Goal: Information Seeking & Learning: Find specific fact

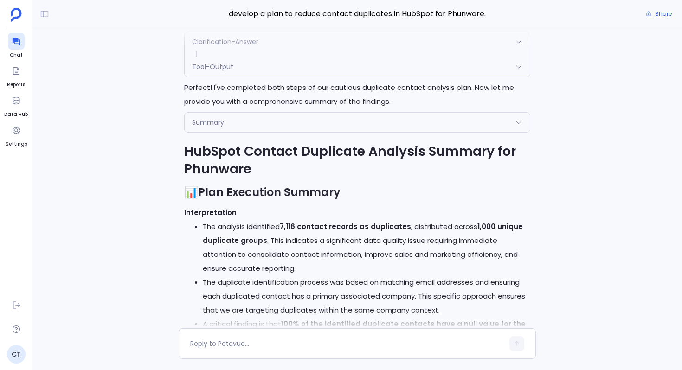
scroll to position [-12237, 0]
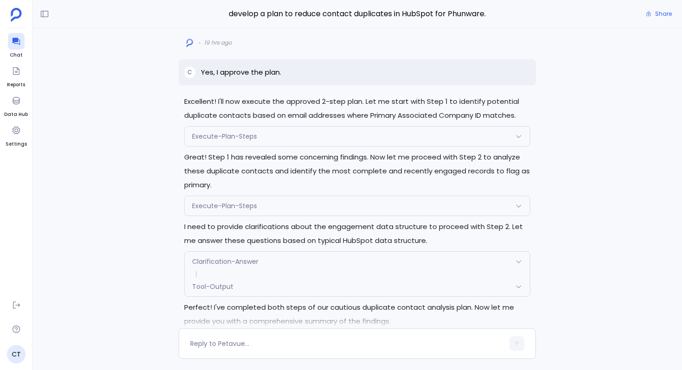
click at [293, 146] on div "Execute-Plan-Steps" at bounding box center [357, 136] width 345 height 19
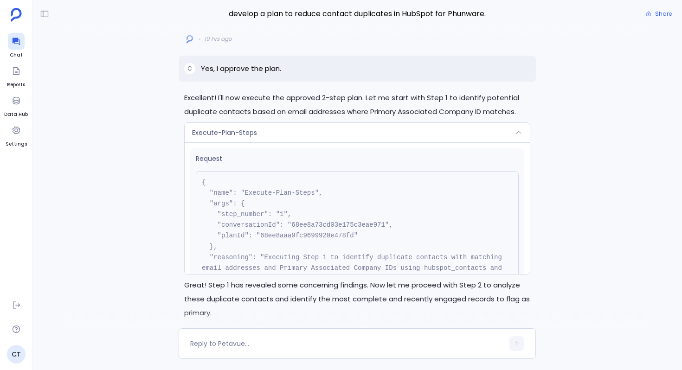
scroll to position [-12720, 0]
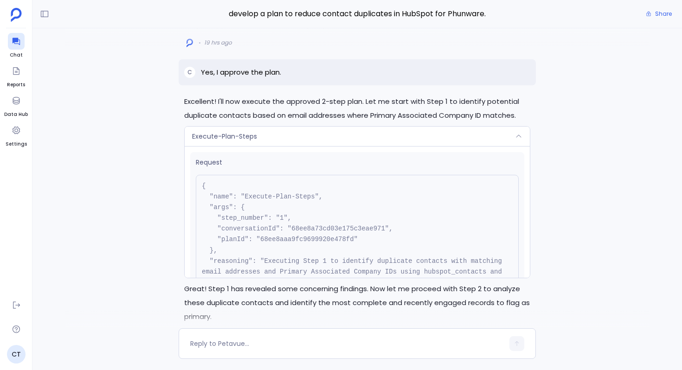
click at [295, 297] on pre "{ "name": "Execute-Plan-Steps", "args": { "step_number": "1", "conversationId":…" at bounding box center [357, 240] width 323 height 130
copy pre "68ee8aaa9fc9699920e478fd"
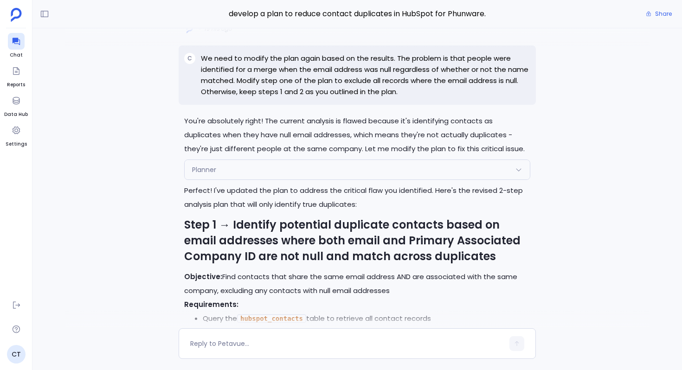
scroll to position [-10969, 0]
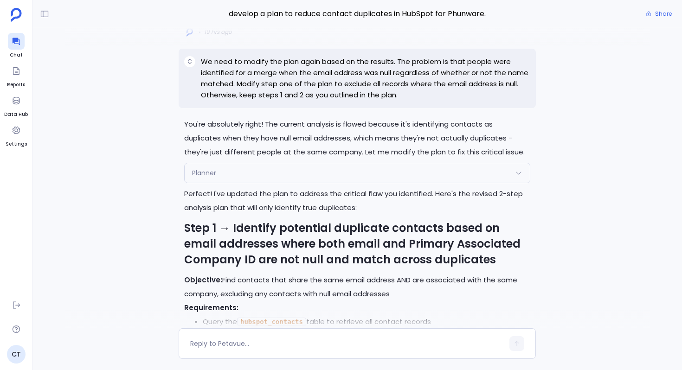
click at [273, 183] on div "Planner" at bounding box center [357, 172] width 345 height 19
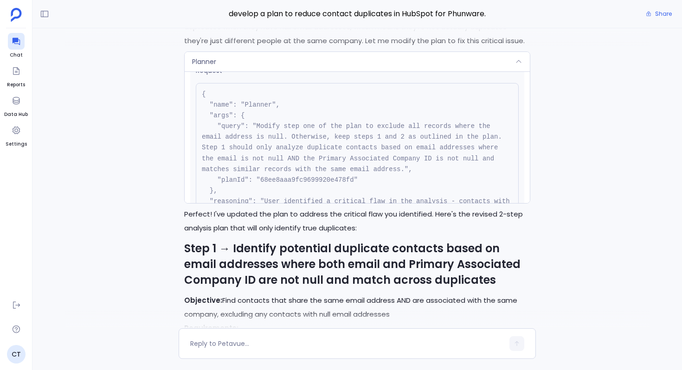
scroll to position [27, 0]
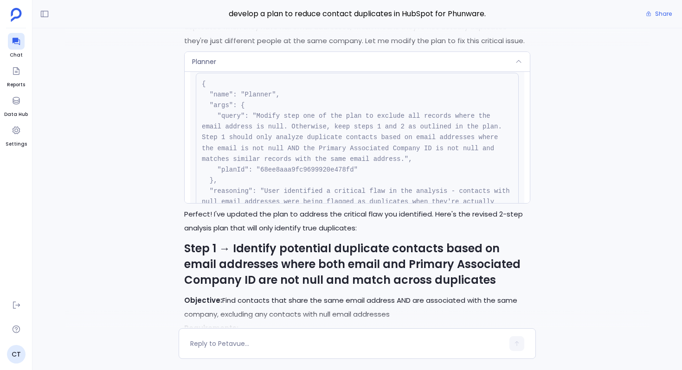
click at [272, 71] on div "Planner" at bounding box center [357, 61] width 345 height 19
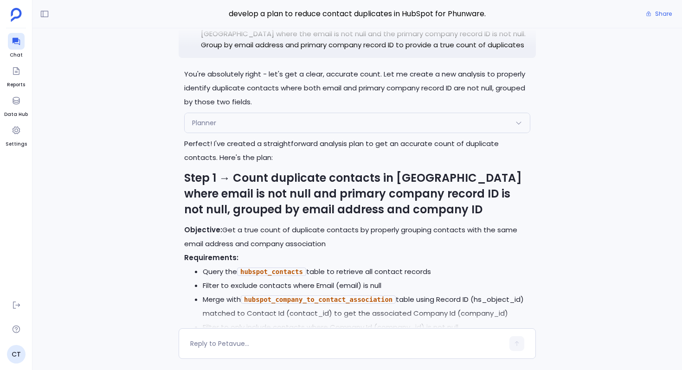
click at [278, 133] on div "Planner" at bounding box center [357, 122] width 345 height 19
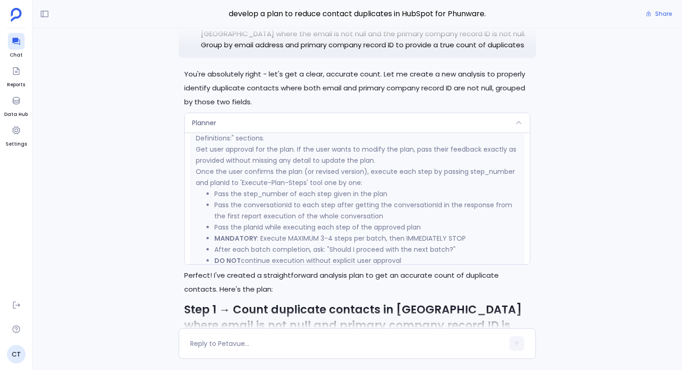
scroll to position [811, 0]
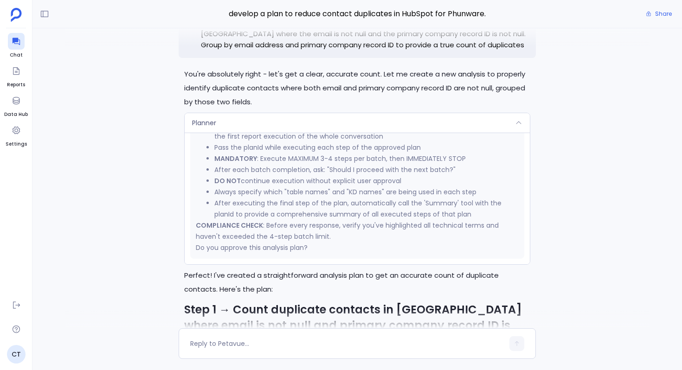
click at [265, 133] on div "Planner" at bounding box center [357, 122] width 345 height 19
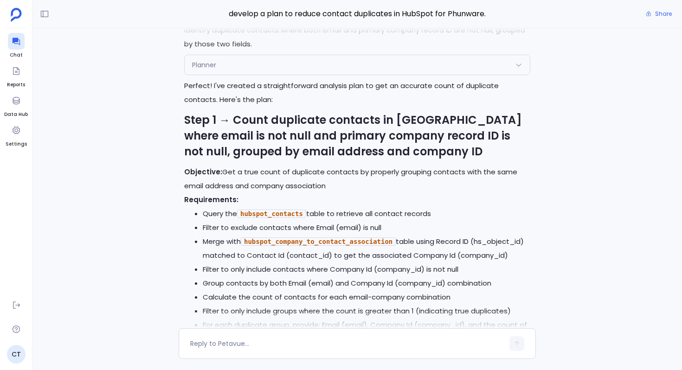
click at [256, 75] on div "Planner" at bounding box center [357, 64] width 345 height 19
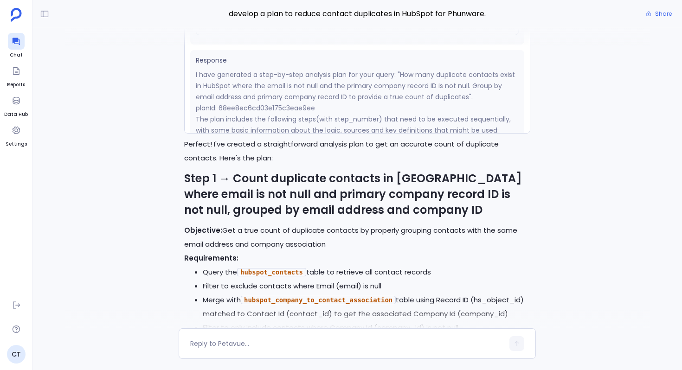
scroll to position [171, 0]
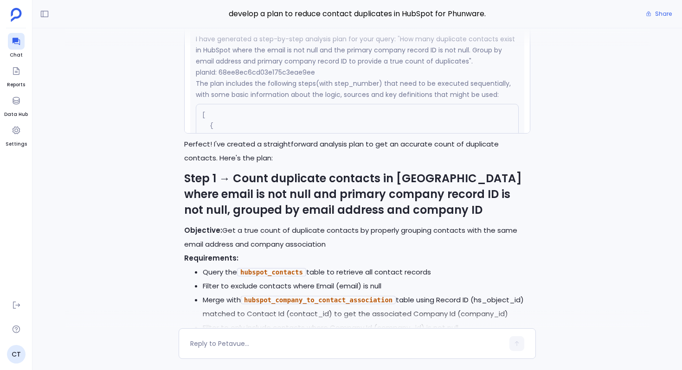
click at [260, 78] on p "planId: 68ee8ec6cd03e175c3eae9ee" at bounding box center [357, 72] width 323 height 11
copy p "68ee8ec6cd03e175c3eae9ee"
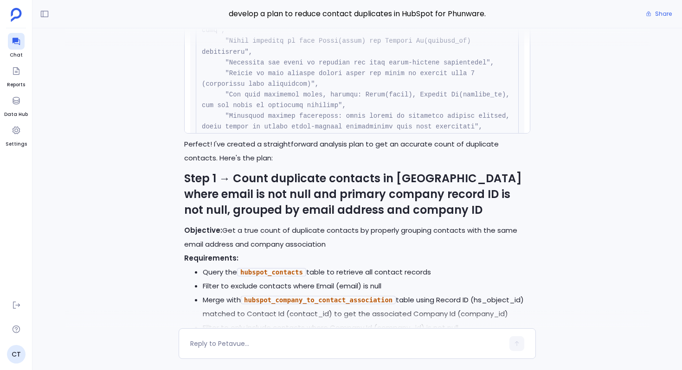
scroll to position [424, 0]
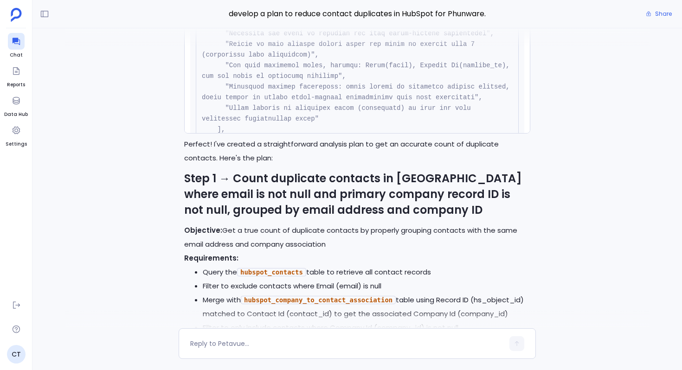
click at [237, 218] on strong "Step 1 → Count duplicate contacts in HubSpot where email is not null and primar…" at bounding box center [353, 194] width 338 height 47
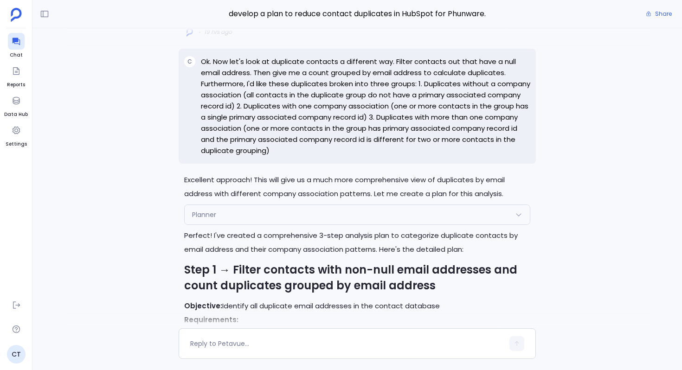
scroll to position [-7597, 0]
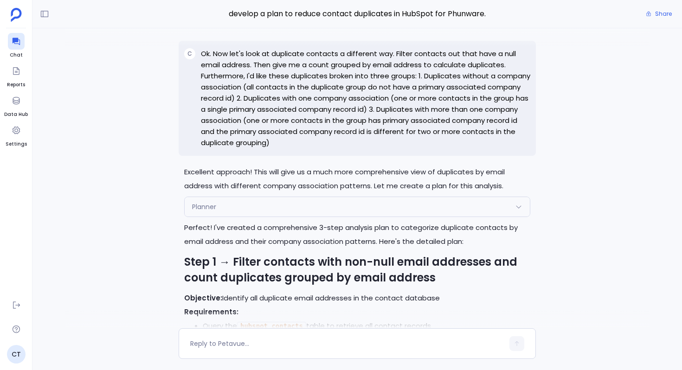
click at [238, 217] on div "Planner" at bounding box center [357, 206] width 345 height 19
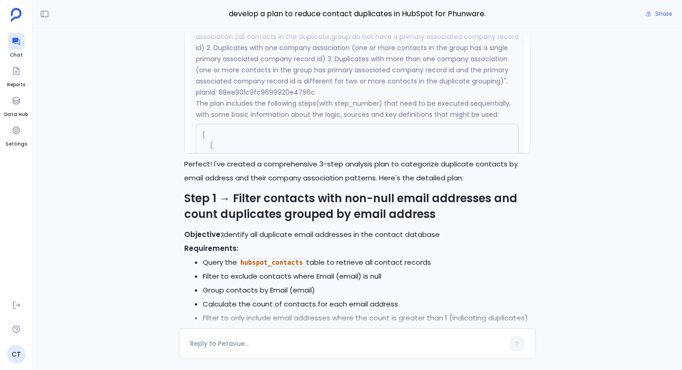
scroll to position [335, 0]
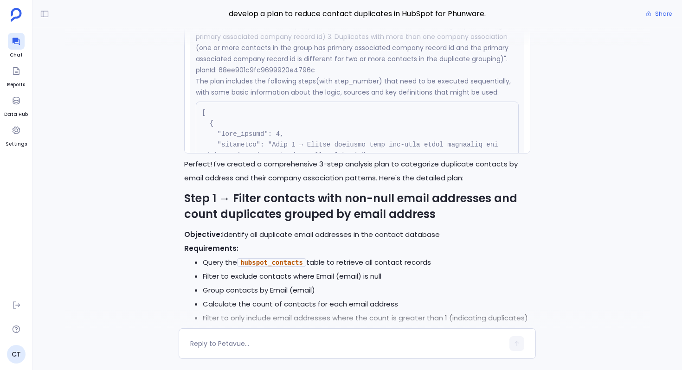
click at [282, 76] on p "planId: 68ee901c9fc9699920e4796c" at bounding box center [357, 69] width 323 height 11
copy p "68ee901c9fc9699920e4796c"
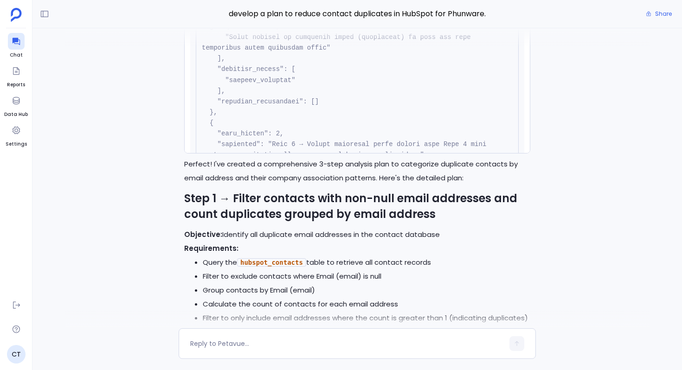
scroll to position [604, 0]
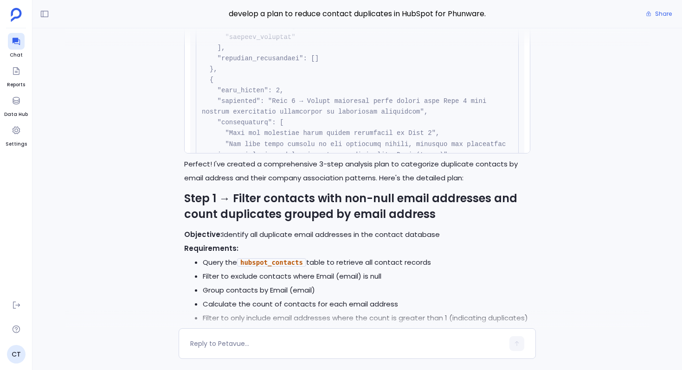
click at [284, 42] on div at bounding box center [357, 37] width 584 height 19
click at [280, 38] on div at bounding box center [357, 37] width 584 height 19
click at [280, 45] on div at bounding box center [357, 37] width 584 height 19
click at [248, 45] on div at bounding box center [357, 37] width 584 height 19
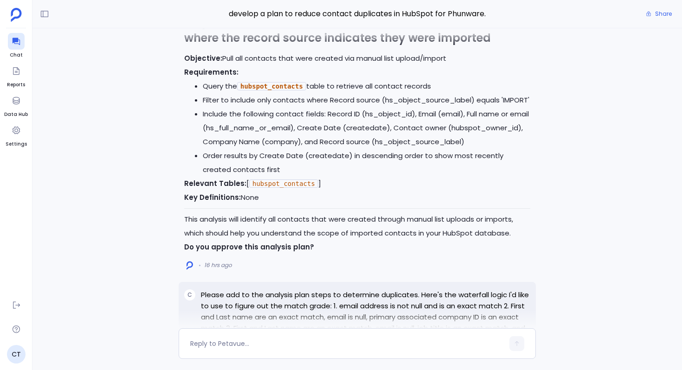
scroll to position [-3500, 0]
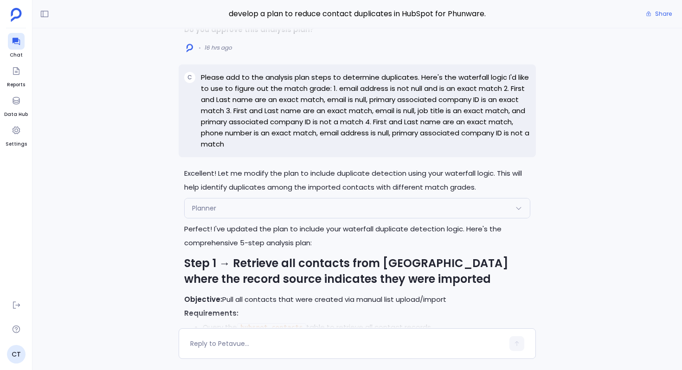
click at [302, 218] on div "Planner" at bounding box center [357, 208] width 345 height 19
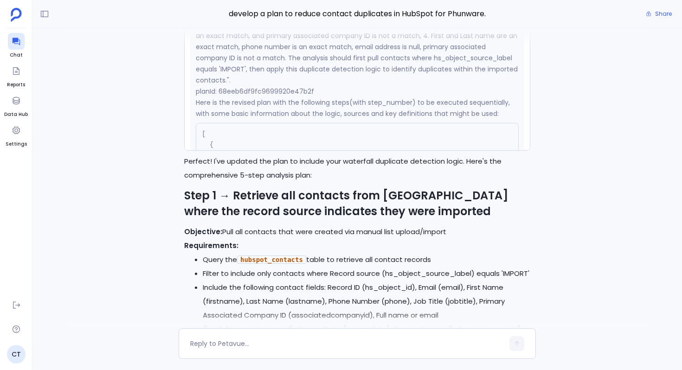
scroll to position [333, 0]
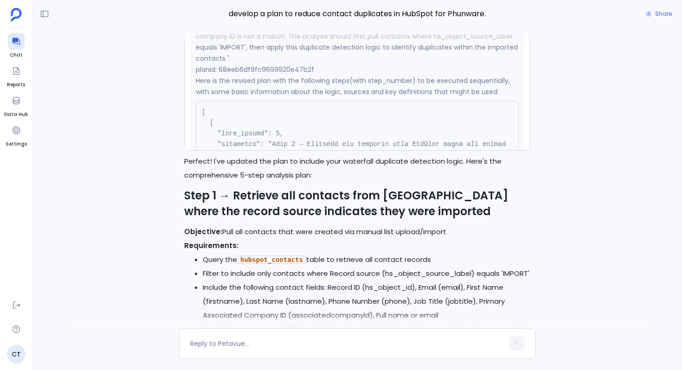
click at [281, 75] on p "planId: 68eeb6df9fc9699920e47b2f" at bounding box center [357, 69] width 323 height 11
copy p "68eeb6df9fc9699920e47b2f"
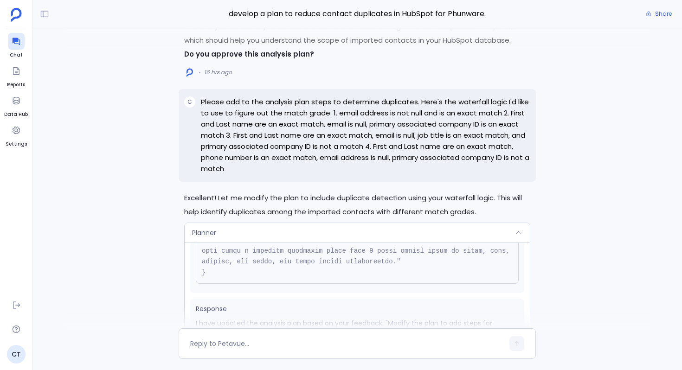
scroll to position [-3618, 0]
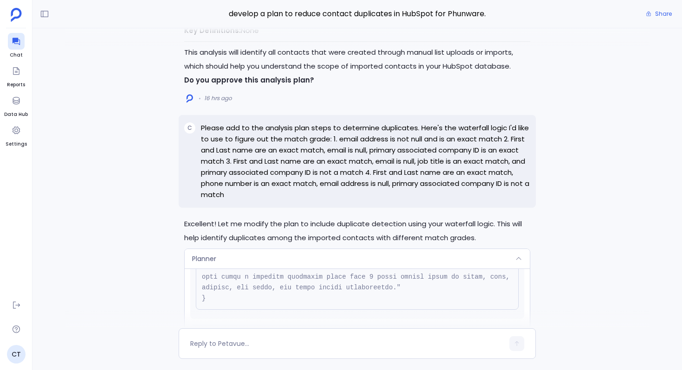
click at [240, 268] on div "Planner" at bounding box center [357, 258] width 345 height 19
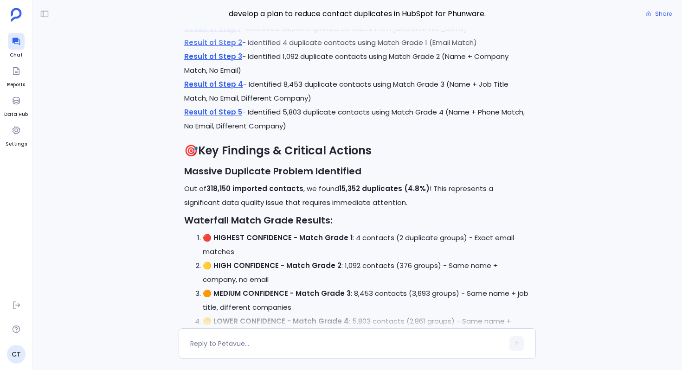
scroll to position [-444, 0]
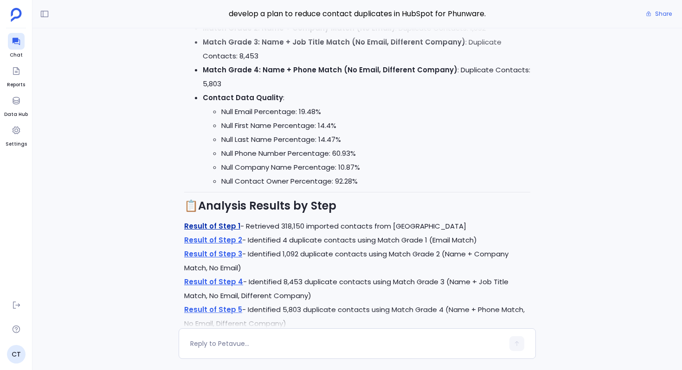
click at [224, 223] on link "Result of Step 1" at bounding box center [212, 226] width 56 height 10
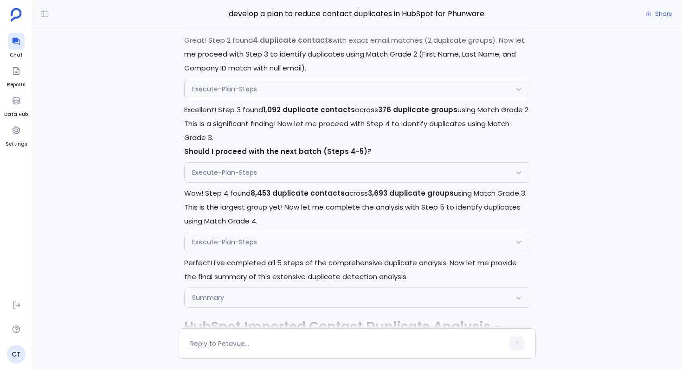
scroll to position [-1555, 0]
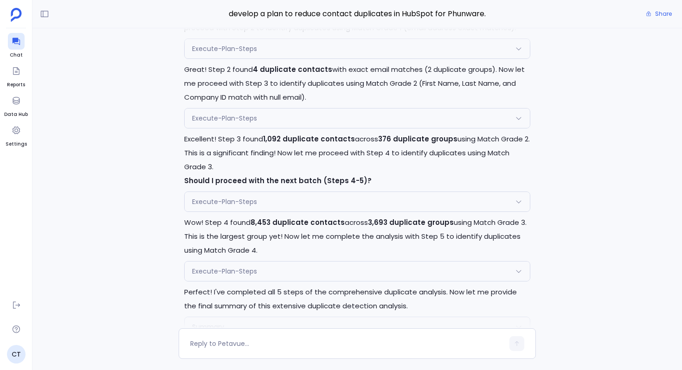
click at [245, 123] on span "Execute-Plan-Steps" at bounding box center [224, 118] width 65 height 9
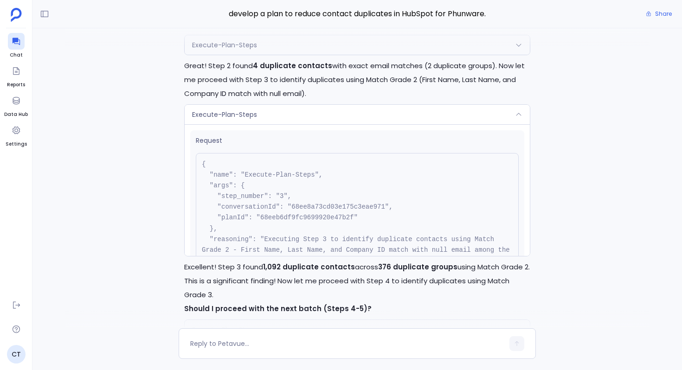
scroll to position [-1687, 0]
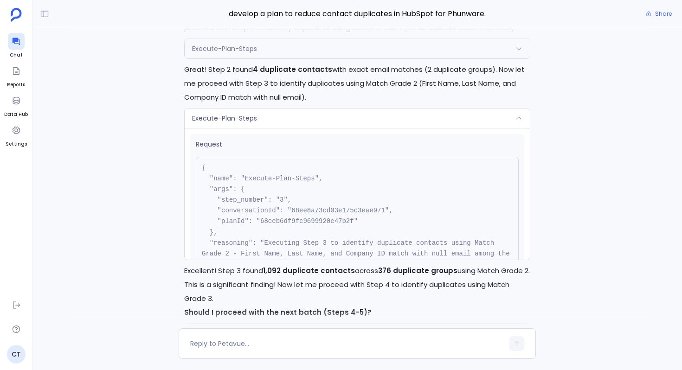
click at [275, 237] on pre "{ "name": "Execute-Plan-Steps", "args": { "step_number": "3", "conversationId":…" at bounding box center [357, 222] width 323 height 130
copy pre "68eeb6df9fc9699920e47b2f"
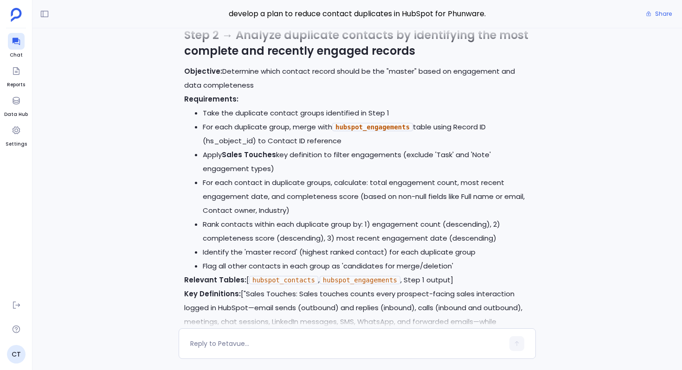
scroll to position [-15087, 0]
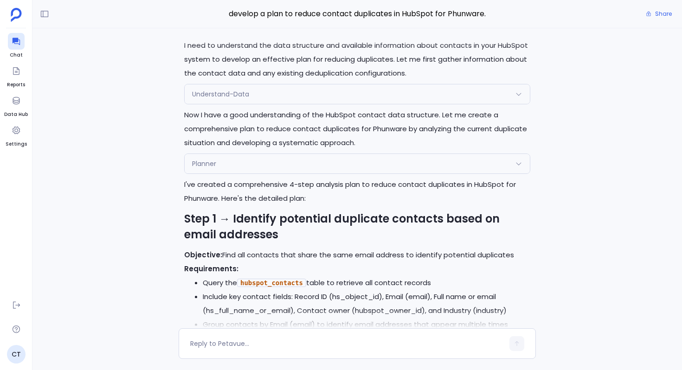
click at [235, 173] on div "Planner" at bounding box center [357, 163] width 345 height 19
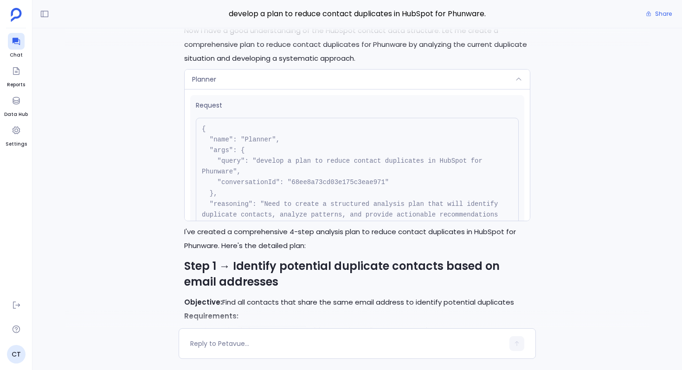
scroll to position [-14935, 0]
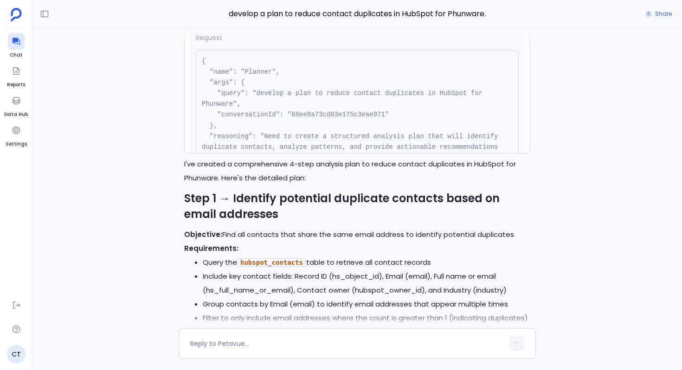
click at [318, 155] on pre "{ "name": "Planner", "args": { "query": "develop a plan to reduce contact dupli…" at bounding box center [357, 115] width 323 height 130
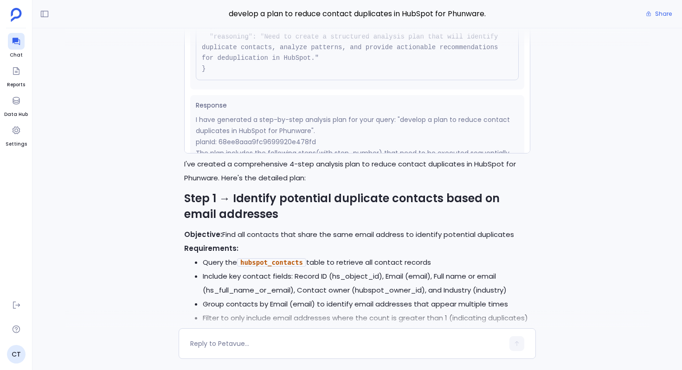
scroll to position [141, 0]
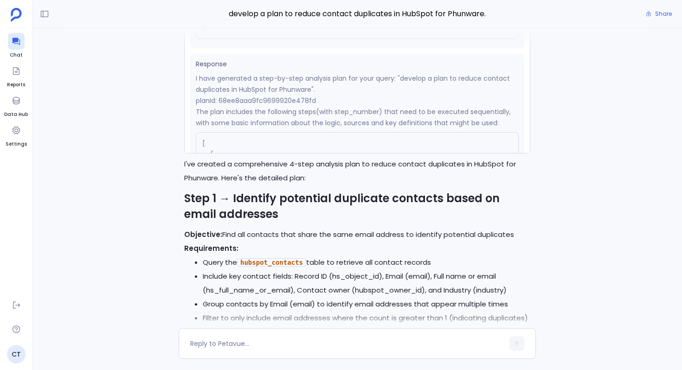
click at [285, 106] on p "planId: 68ee8aaa9fc9699920e478fd" at bounding box center [357, 100] width 323 height 11
copy p "68ee8aaa9fc9699920e478fd"
click at [329, 95] on p "I have generated a step-by-step analysis plan for your query: "develop a plan t…" at bounding box center [357, 84] width 323 height 22
click at [290, 21] on div "Planner" at bounding box center [357, 11] width 345 height 19
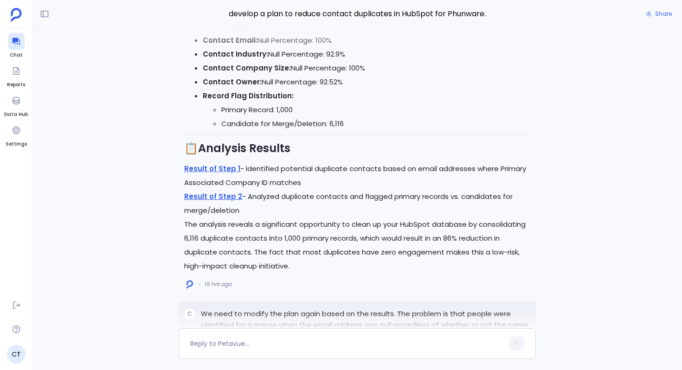
scroll to position [-11195, 0]
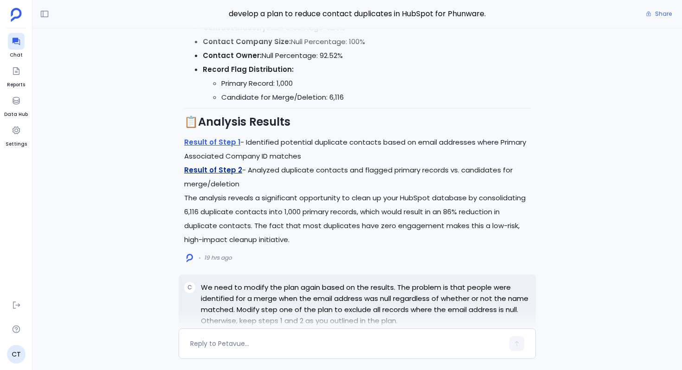
click at [218, 175] on link "Result of Step 2" at bounding box center [213, 170] width 58 height 10
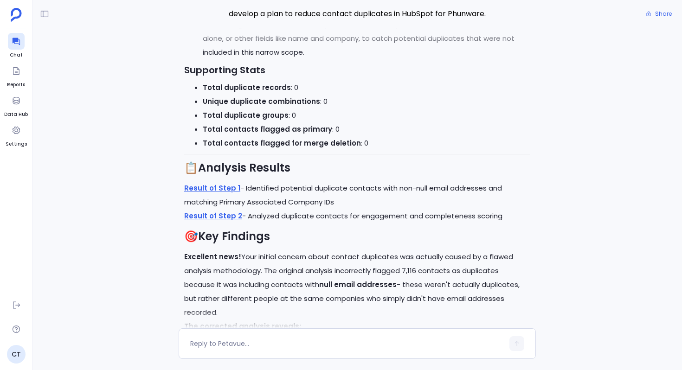
scroll to position [-9251, 0]
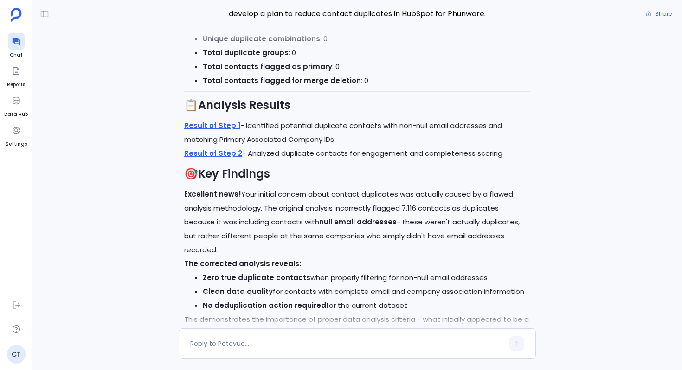
click at [162, 188] on div "Excellent! I'll now execute this comprehensive 5-step analysis. Let me start wi…" at bounding box center [356, 178] width 649 height 300
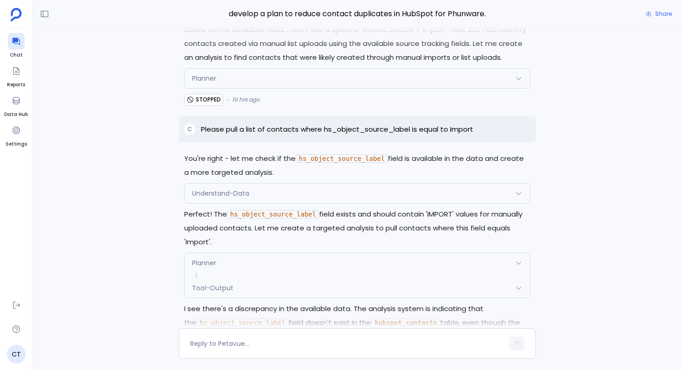
scroll to position [-4661, 0]
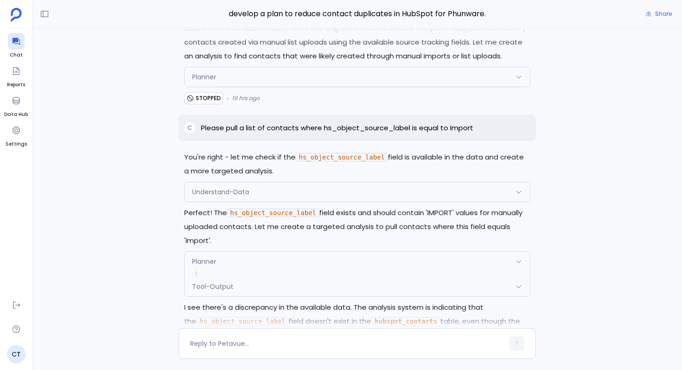
click at [320, 156] on code "hs_object_source_label" at bounding box center [341, 157] width 92 height 8
copy code "hs_object_source_label"
click at [304, 163] on p "You're right - let me check if the hs_object_source_label field is available in…" at bounding box center [357, 164] width 346 height 28
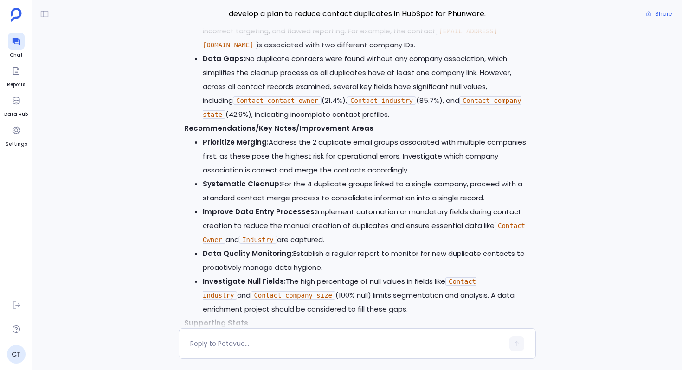
scroll to position [-5817, 0]
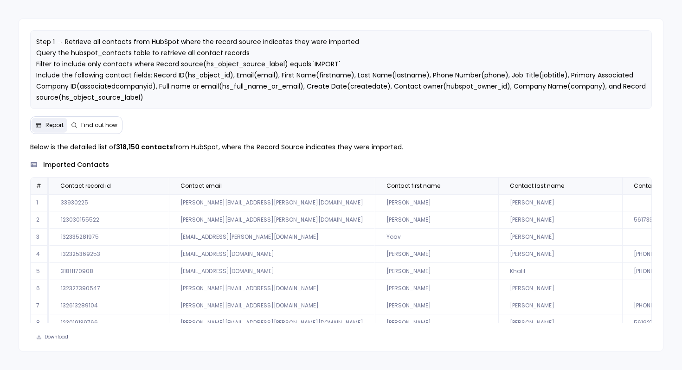
click at [97, 122] on span "Find out how" at bounding box center [99, 125] width 36 height 7
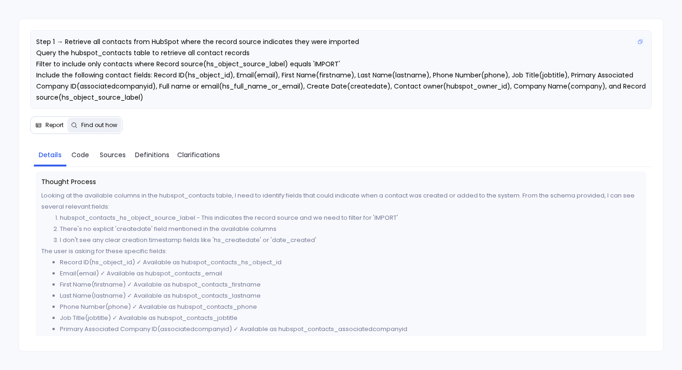
scroll to position [22, 0]
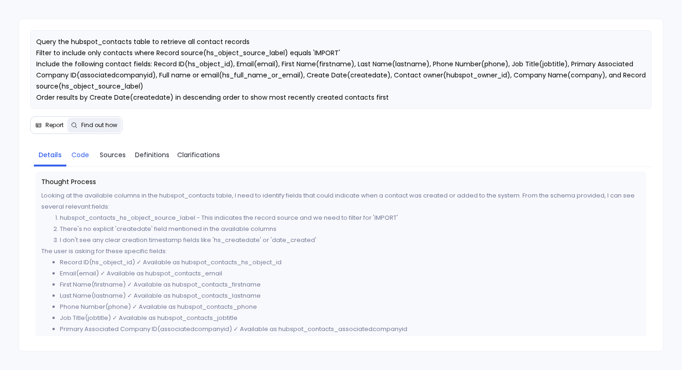
click at [82, 153] on span "Code" at bounding box center [80, 155] width 18 height 10
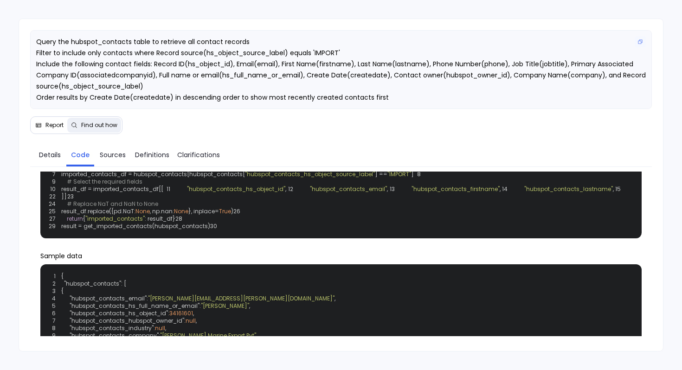
scroll to position [0, 0]
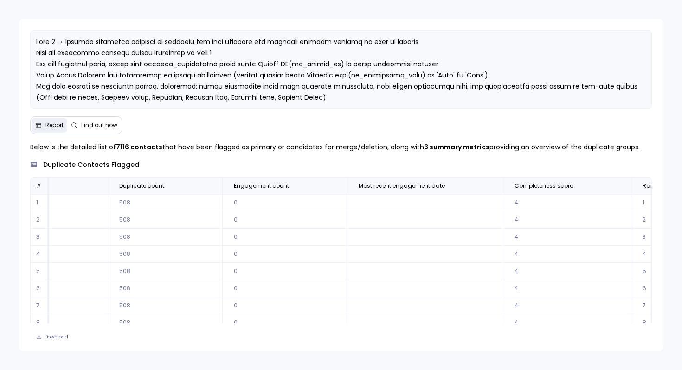
scroll to position [0, 1365]
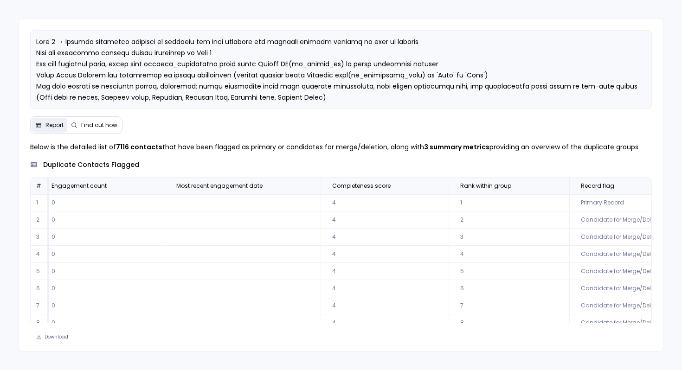
click at [93, 129] on button "Find out how" at bounding box center [94, 125] width 54 height 15
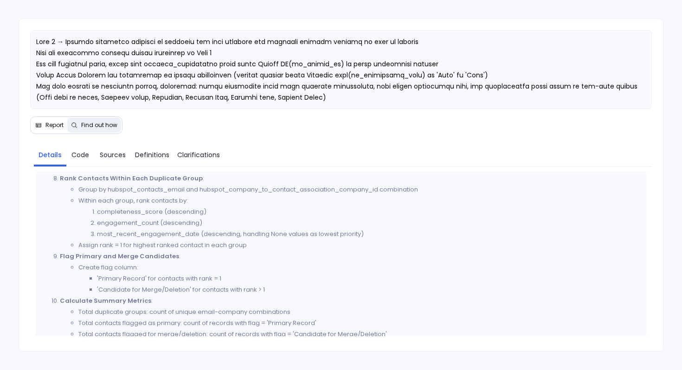
scroll to position [525, 0]
click at [75, 153] on span "Code" at bounding box center [80, 155] width 18 height 10
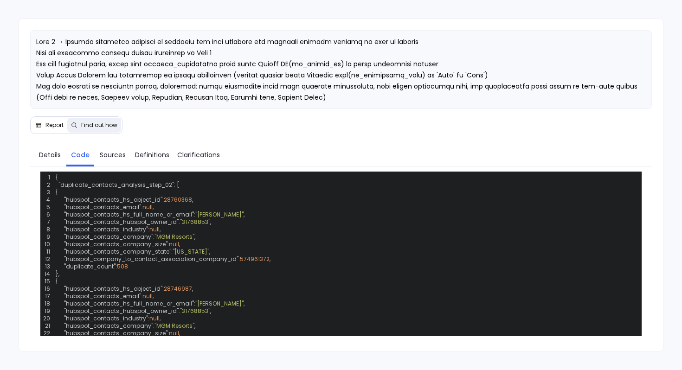
scroll to position [283, 0]
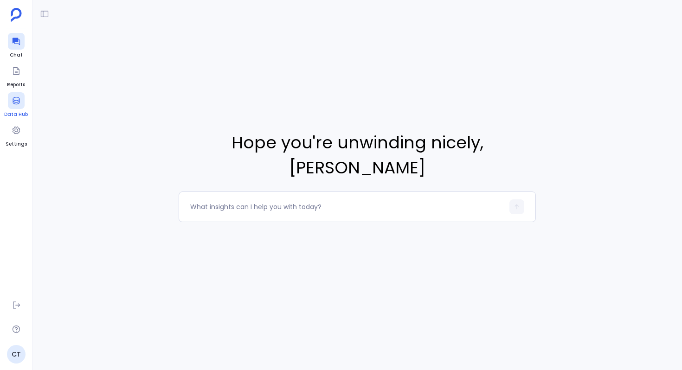
click at [15, 98] on icon at bounding box center [16, 100] width 9 height 9
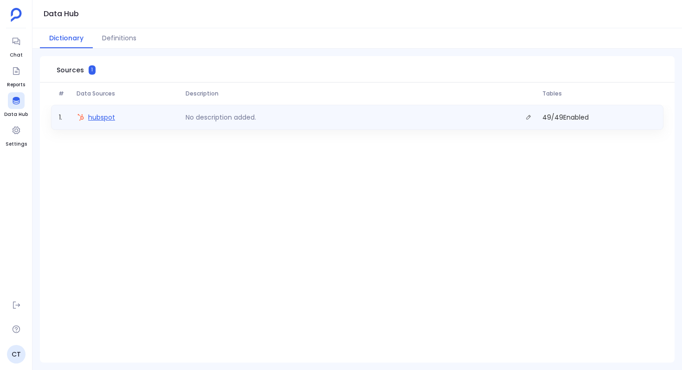
click at [90, 114] on span "hubspot" at bounding box center [101, 117] width 27 height 9
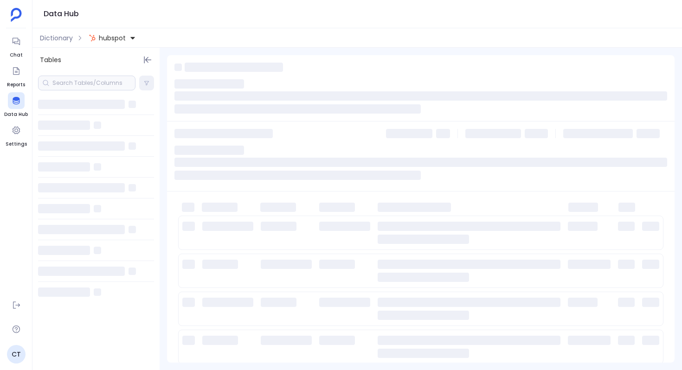
click at [73, 83] on div at bounding box center [86, 83] width 97 height 15
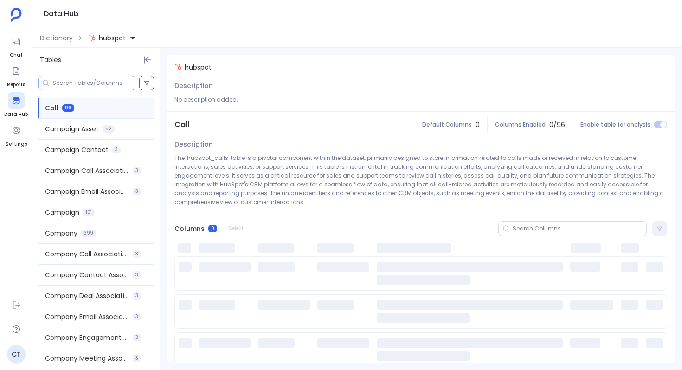
click at [70, 84] on input at bounding box center [93, 82] width 83 height 7
paste input "hs_object_source_label"
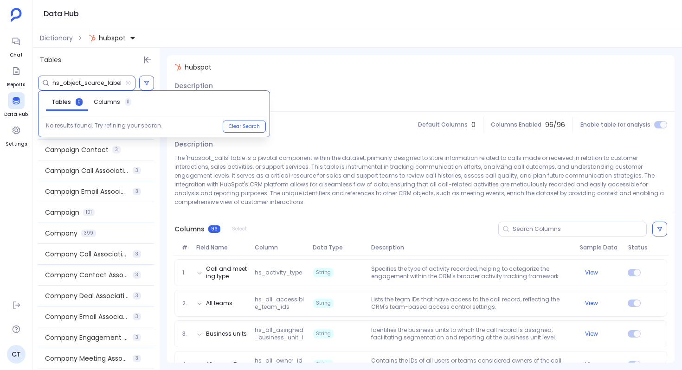
type input "hs_object_source_label"
click at [105, 107] on link "Columns 11" at bounding box center [112, 102] width 49 height 15
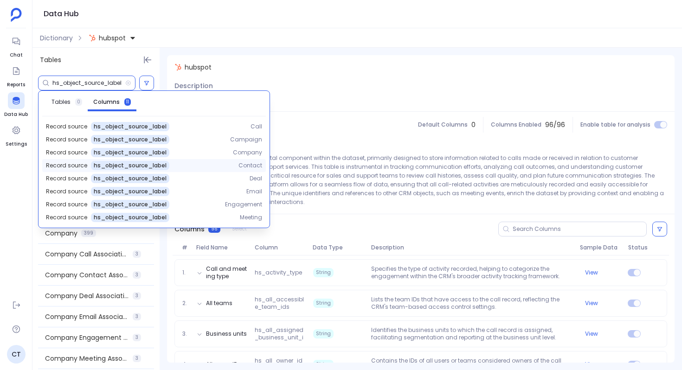
click at [244, 164] on span "Contact" at bounding box center [250, 165] width 24 height 7
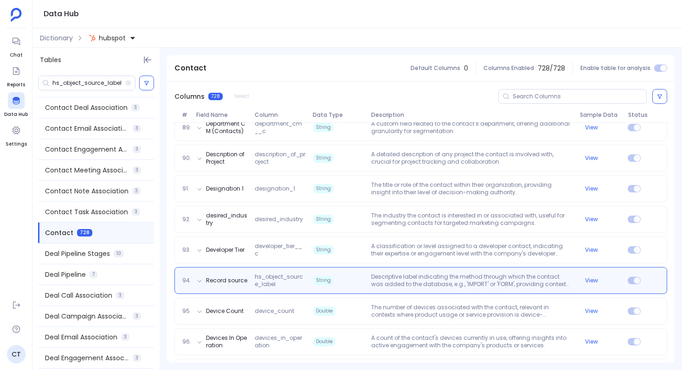
scroll to position [2889, 0]
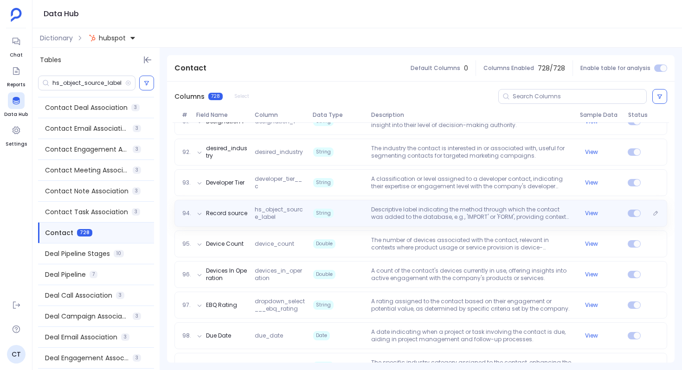
click at [521, 214] on p "Descriptive label indicating the method through which the contact was added to …" at bounding box center [471, 213] width 208 height 15
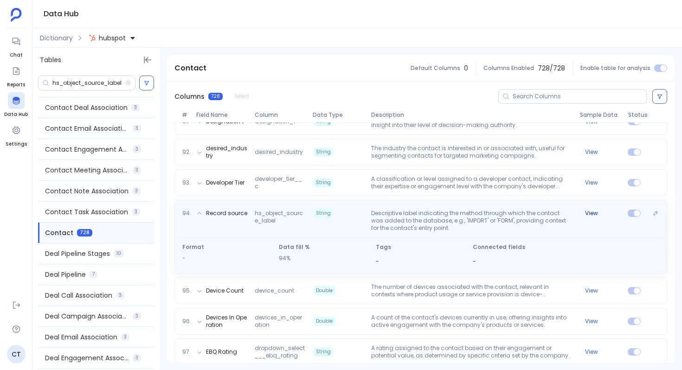
click at [588, 214] on button "View" at bounding box center [591, 213] width 13 height 7
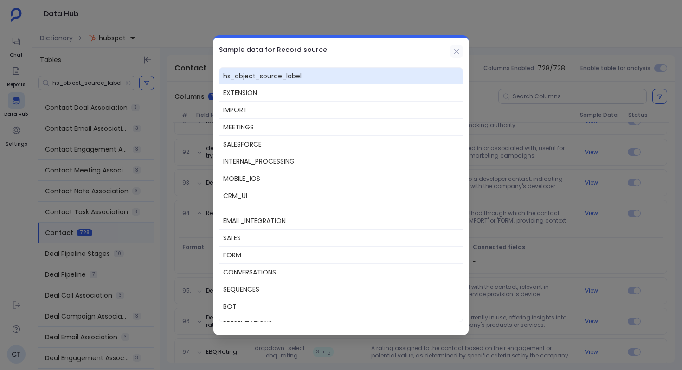
click at [454, 52] on icon at bounding box center [456, 51] width 7 height 7
